Goal: Information Seeking & Learning: Learn about a topic

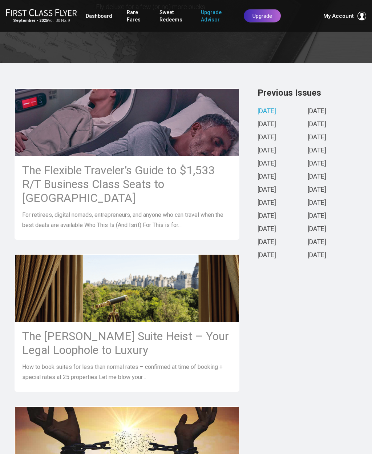
scroll to position [161, 0]
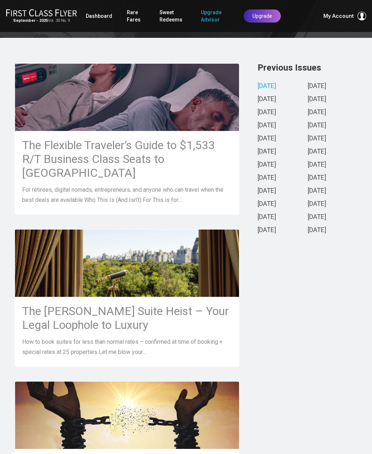
click at [180, 297] on div "The [PERSON_NAME] Suite Heist – Your Legal Loophole to Luxury How to book suite…" at bounding box center [127, 331] width 224 height 69
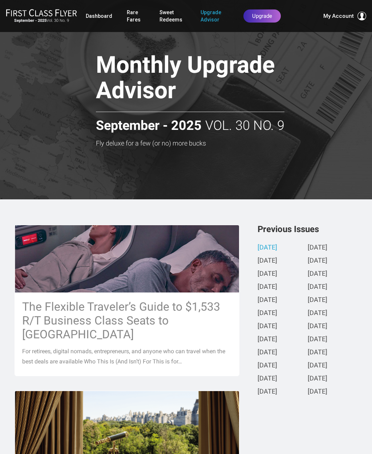
click at [277, 261] on link "[DATE]" at bounding box center [268, 261] width 20 height 8
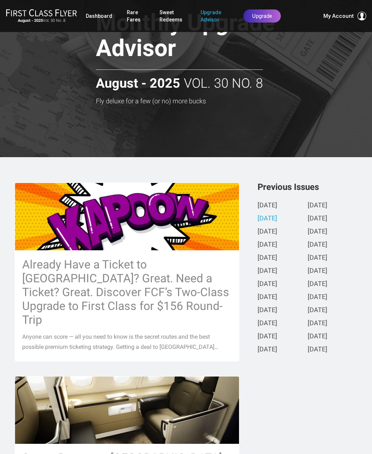
scroll to position [48, 0]
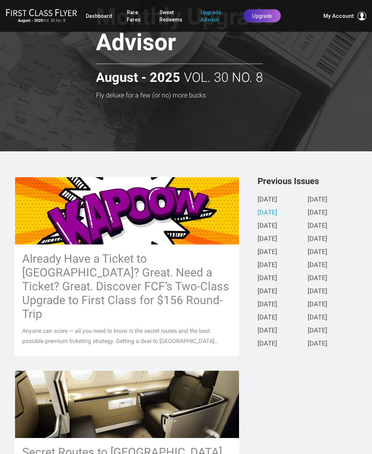
click at [176, 285] on h3 "Already Have a Ticket to [GEOGRAPHIC_DATA]? Great. Need a Ticket? Great. Discov…" at bounding box center [127, 286] width 210 height 69
click at [145, 201] on img at bounding box center [127, 211] width 224 height 119
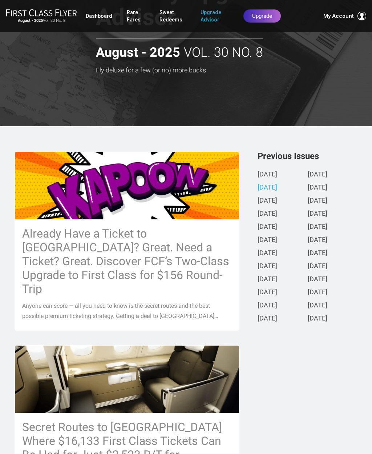
click at [161, 276] on h3 "Already Have a Ticket to [GEOGRAPHIC_DATA]? Great. Need a Ticket? Great. Discov…" at bounding box center [127, 261] width 210 height 69
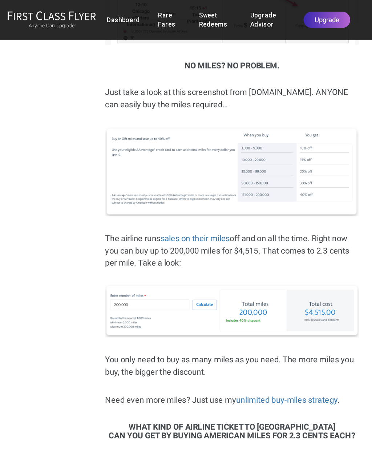
scroll to position [1365, 0]
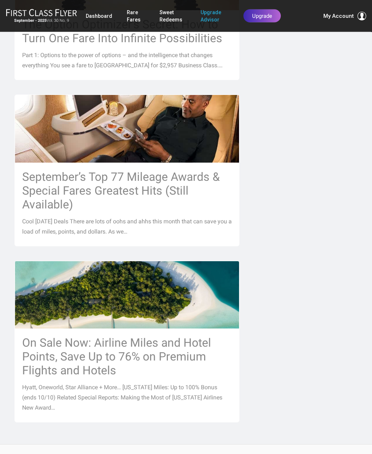
scroll to position [600, 0]
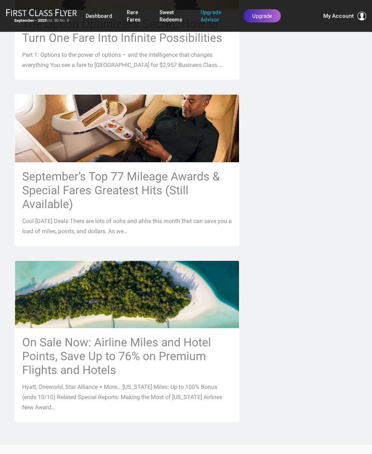
click at [151, 313] on img at bounding box center [127, 294] width 224 height 129
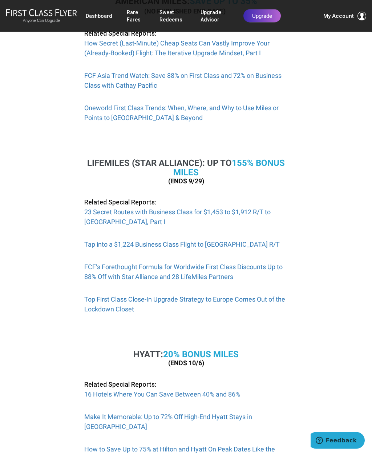
scroll to position [458, 0]
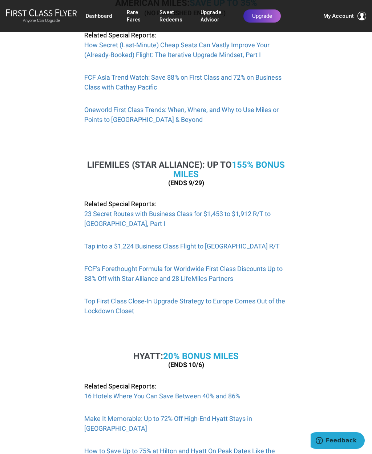
click at [260, 176] on link "155% Bonus Miles" at bounding box center [229, 170] width 112 height 20
